Goal: Task Accomplishment & Management: Manage account settings

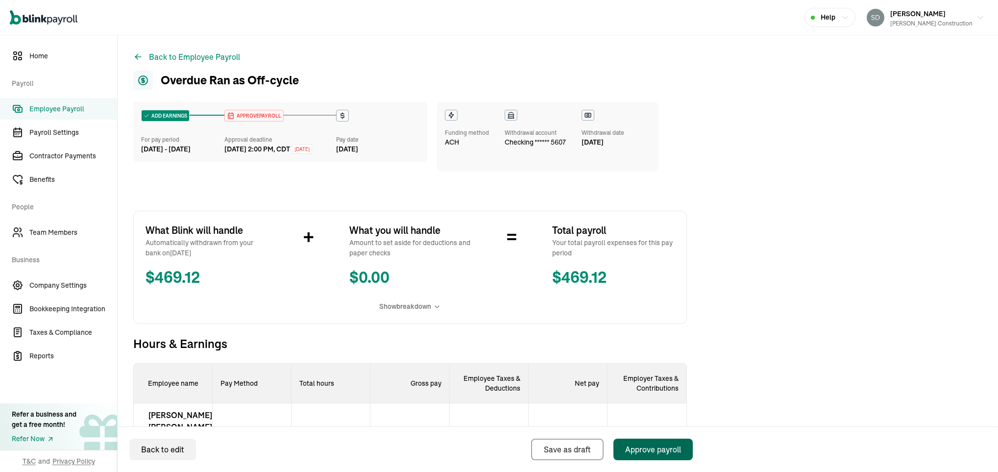
scroll to position [141, 0]
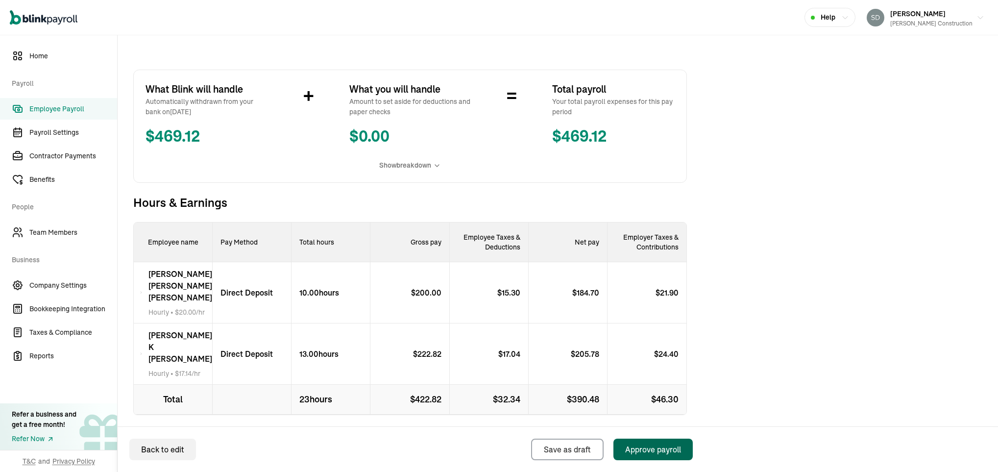
click at [649, 449] on div "Approve payroll" at bounding box center [653, 449] width 56 height 12
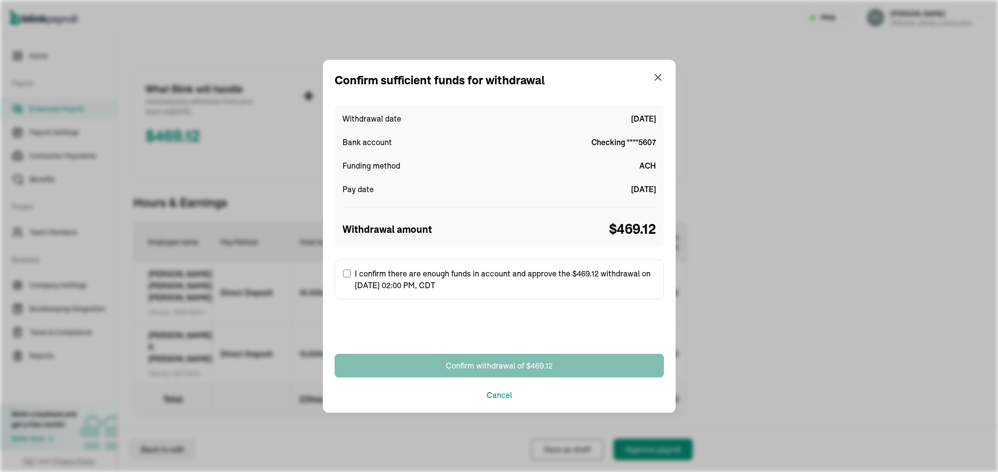
click at [345, 273] on input "I confirm there are enough funds in account and approve the $469.12 withdrawal …" at bounding box center [347, 273] width 8 height 8
checkbox input "true"
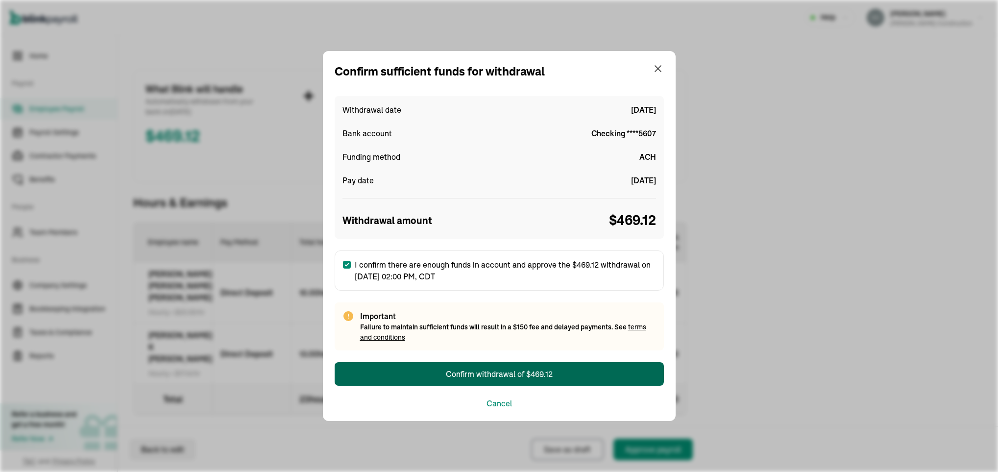
click at [472, 372] on div "Confirm withdrawal of $469.12" at bounding box center [499, 374] width 107 height 12
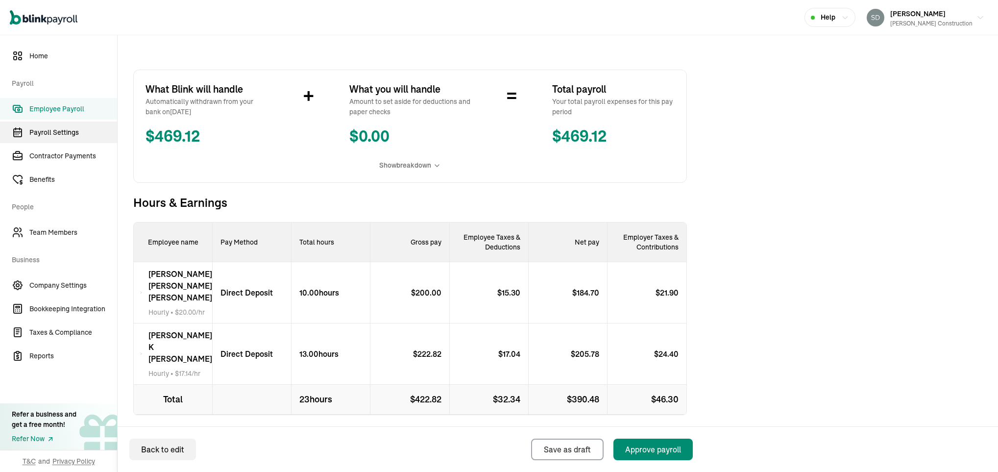
click at [73, 128] on span "Payroll Settings" at bounding box center [73, 132] width 88 height 10
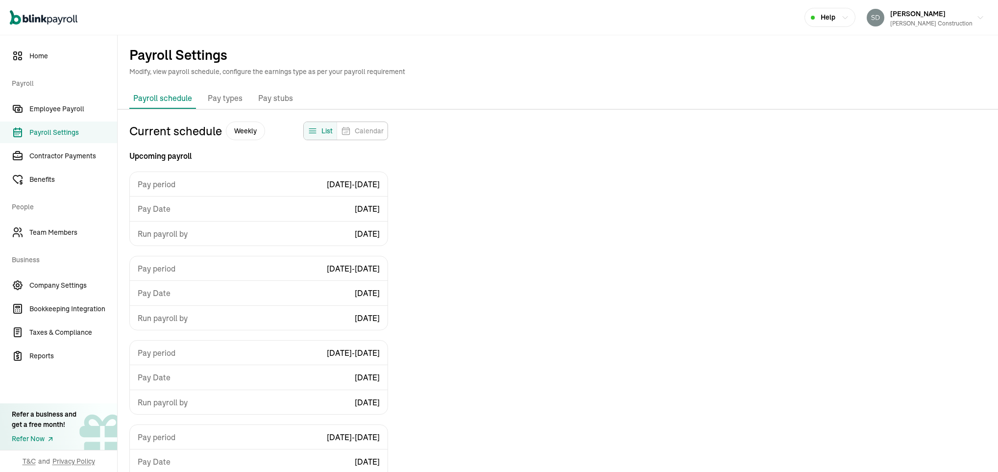
scroll to position [75, 0]
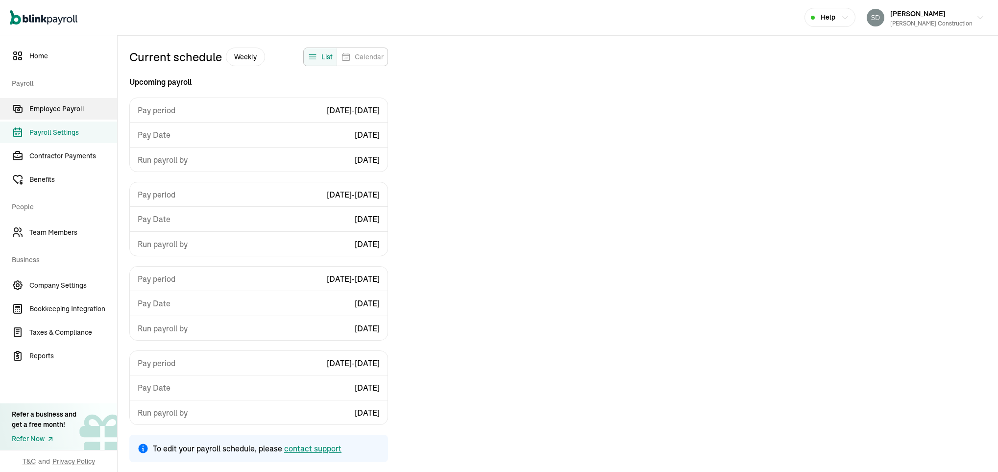
click at [46, 108] on span "Employee Payroll" at bounding box center [73, 109] width 88 height 10
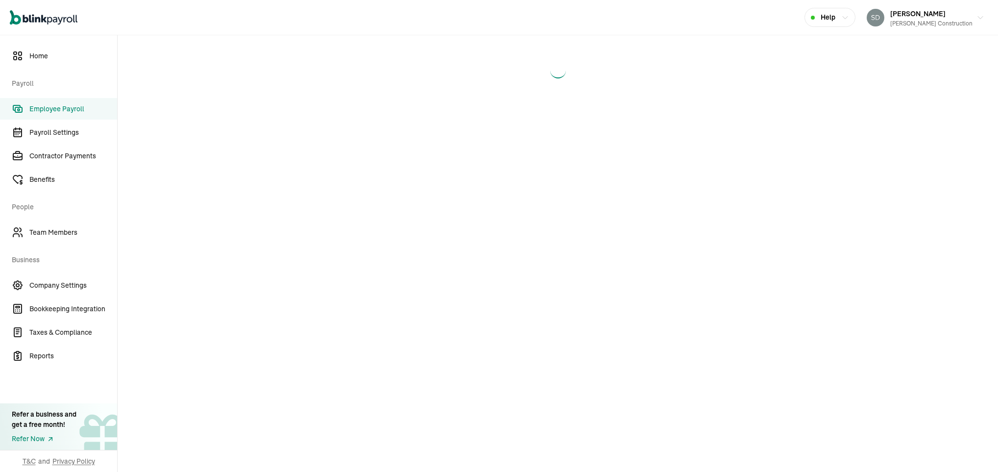
select select "direct_deposit"
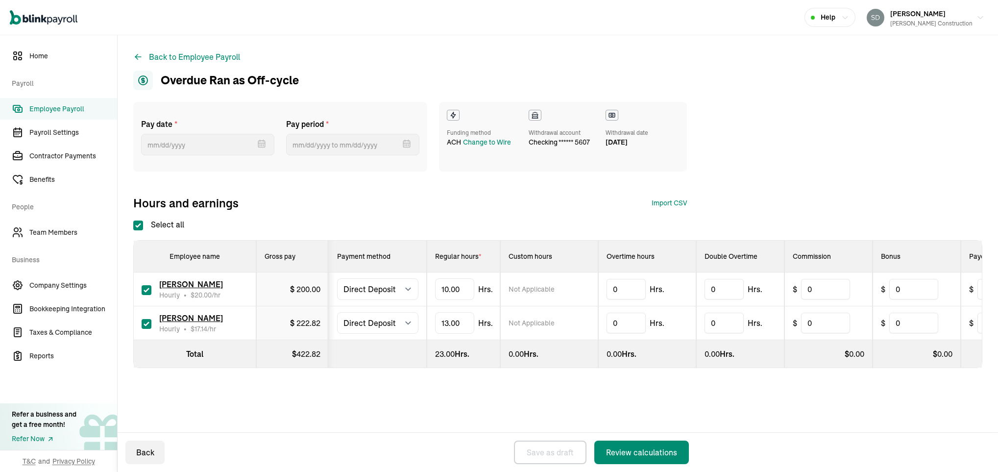
type input "[DATE]"
type input "[DATE] ~ [DATE]"
click at [470, 141] on div "Change to Wire" at bounding box center [487, 142] width 48 height 10
select select "731"
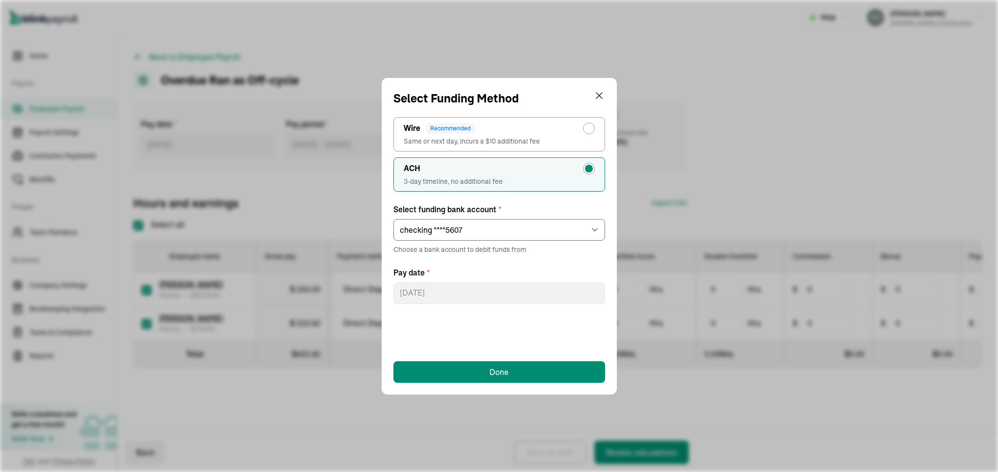
click at [479, 123] on div "Wire Recommended" at bounding box center [499, 128] width 191 height 12
click at [587, 123] on input "Wire Recommended Same or next day, incurs a $10 additional fee" at bounding box center [591, 126] width 8 height 8
radio input "true"
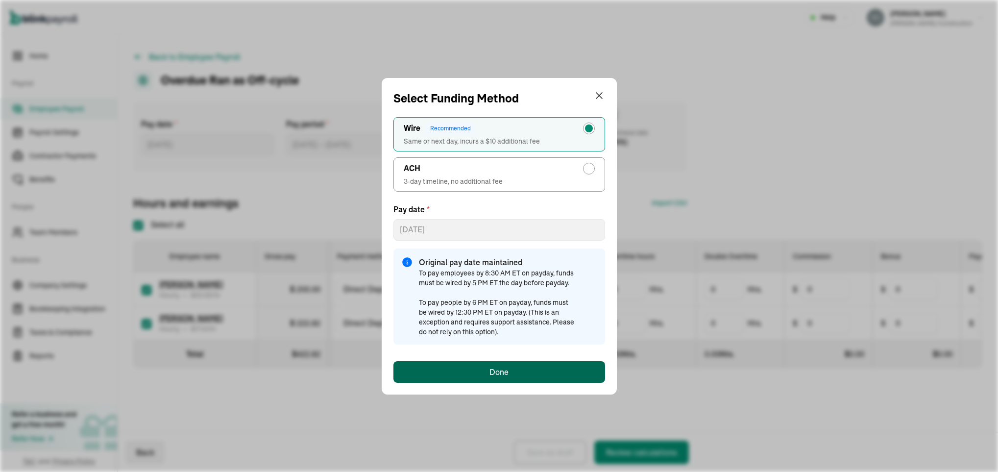
click at [494, 368] on div "Done" at bounding box center [498, 372] width 19 height 12
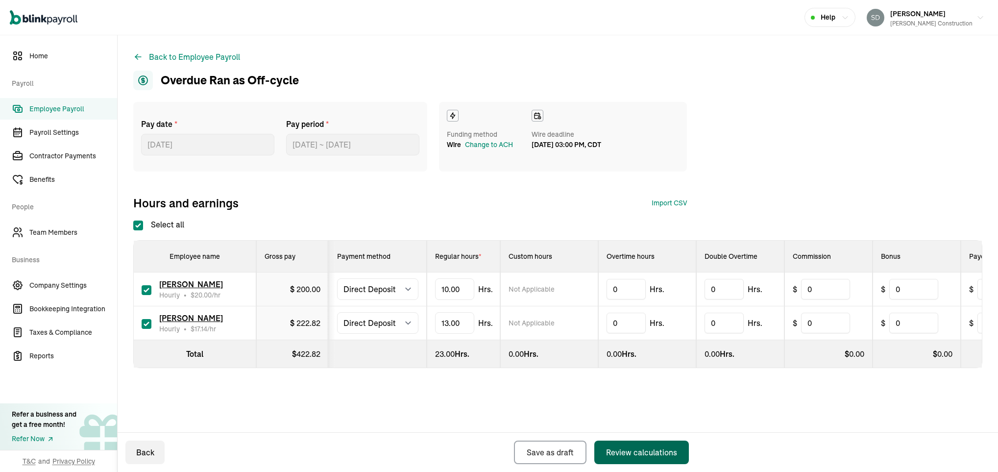
click at [643, 450] on div "Review calculations" at bounding box center [641, 452] width 71 height 12
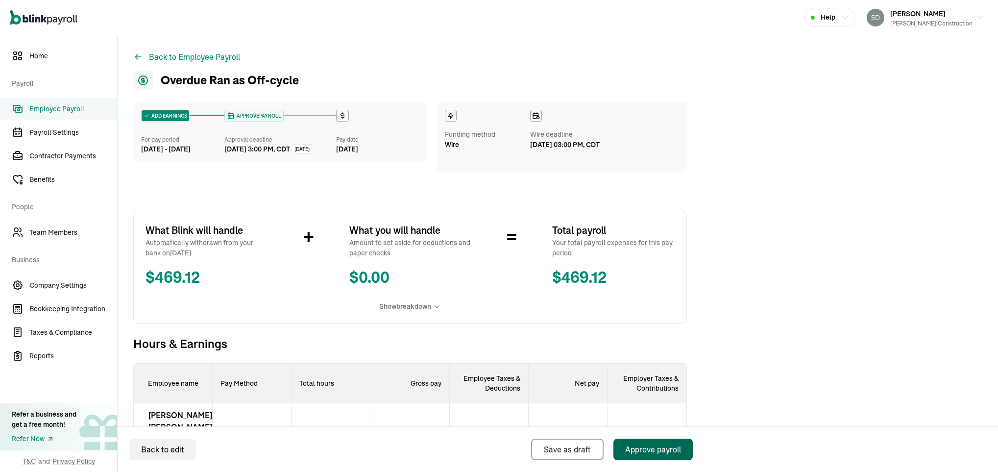
click at [643, 450] on div "Approve payroll" at bounding box center [653, 449] width 56 height 12
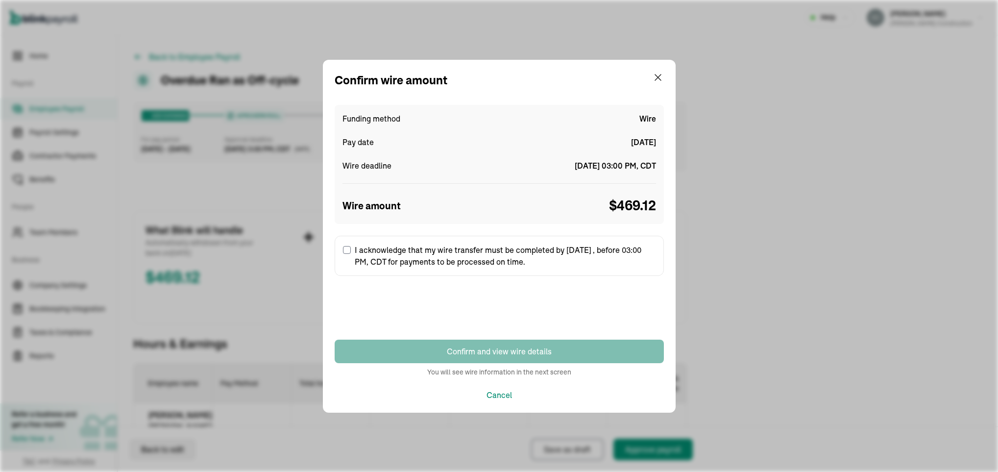
click at [349, 244] on label "I acknowledge that my wire transfer must be completed by [DATE] , before 03:00 …" at bounding box center [498, 256] width 329 height 40
click at [349, 246] on input "I acknowledge that my wire transfer must be completed by [DATE] , before 03:00 …" at bounding box center [347, 250] width 8 height 8
checkbox input "true"
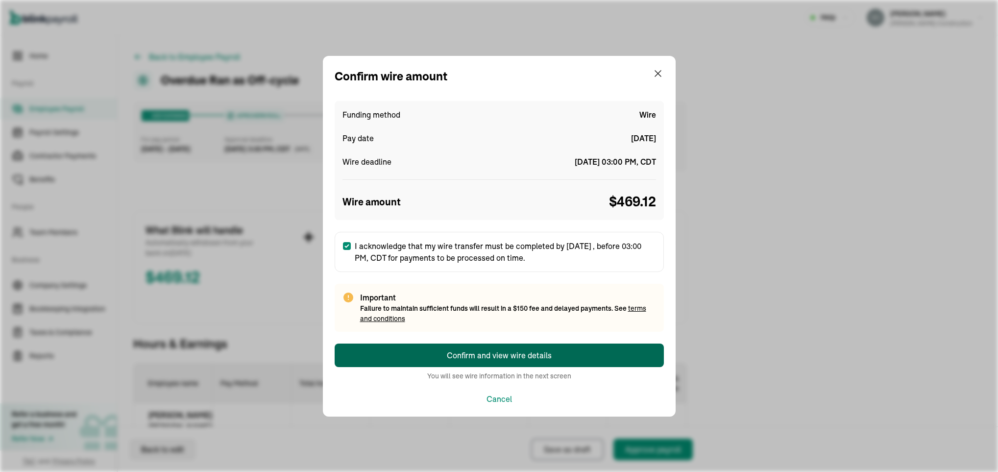
click at [464, 355] on div "Confirm and view wire details" at bounding box center [499, 355] width 105 height 12
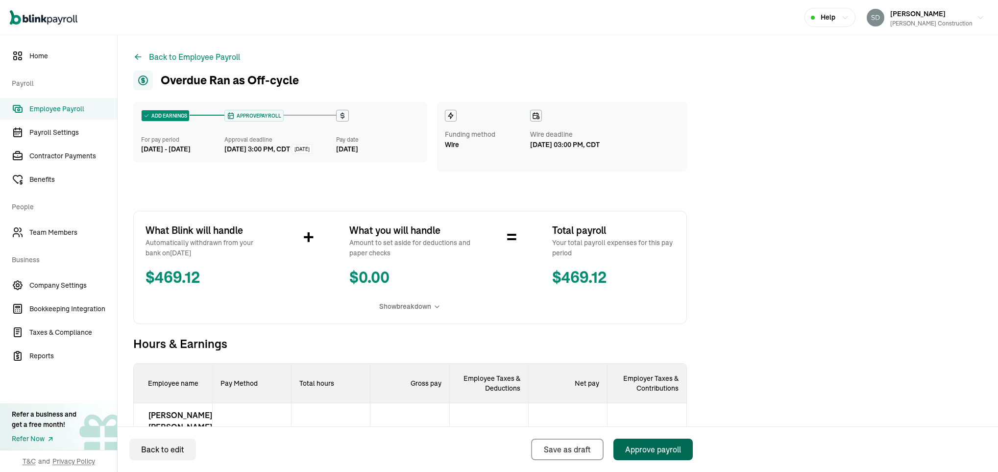
scroll to position [141, 0]
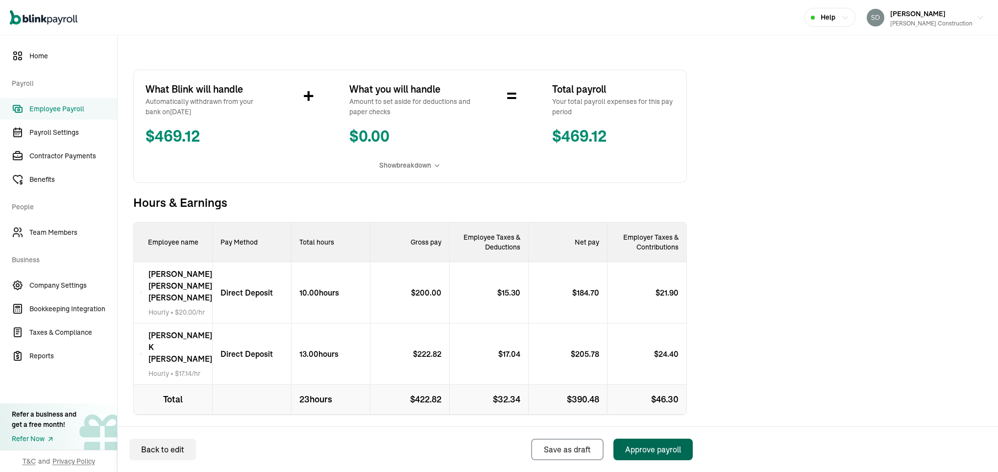
click at [647, 441] on button "Approve payroll" at bounding box center [652, 449] width 79 height 22
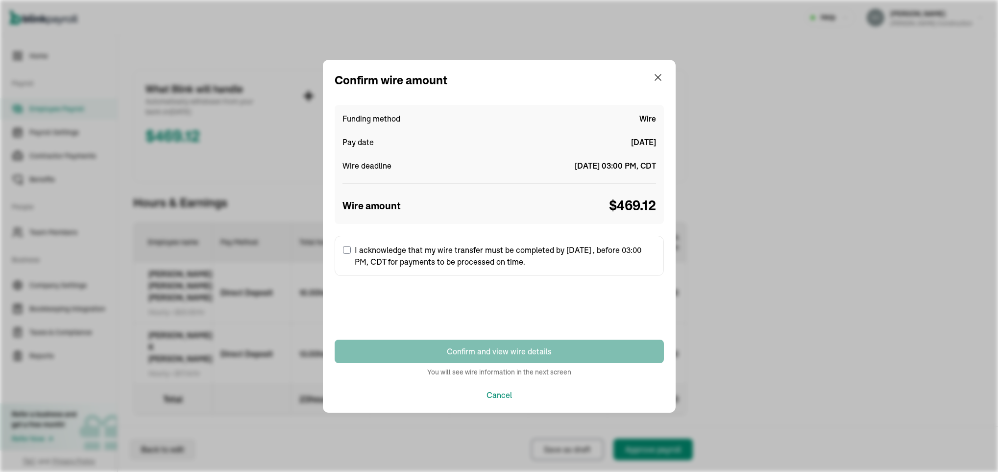
click at [454, 258] on label "I acknowledge that my wire transfer must be completed by [DATE] , before 03:00 …" at bounding box center [498, 256] width 329 height 40
click at [351, 254] on input "I acknowledge that my wire transfer must be completed by [DATE] , before 03:00 …" at bounding box center [347, 250] width 8 height 8
checkbox input "true"
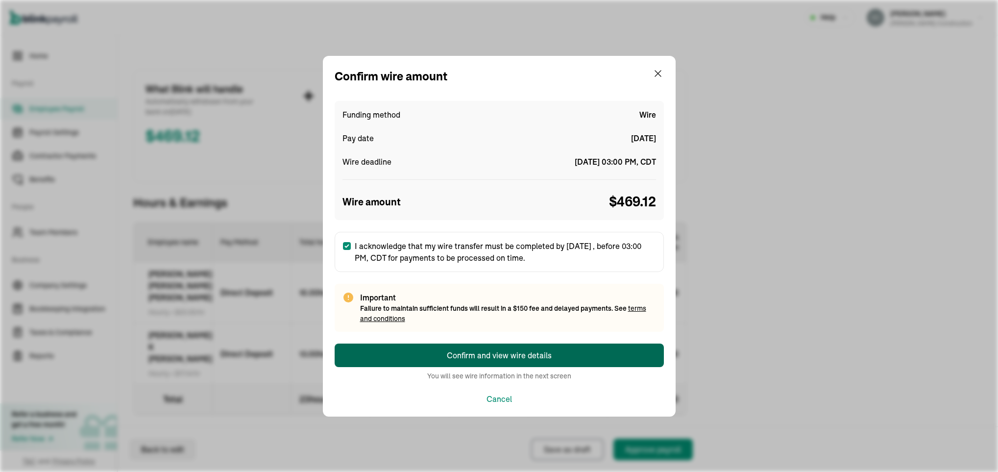
click at [489, 349] on div "Confirm and view wire details" at bounding box center [499, 355] width 105 height 12
